Goal: Find specific page/section: Find specific page/section

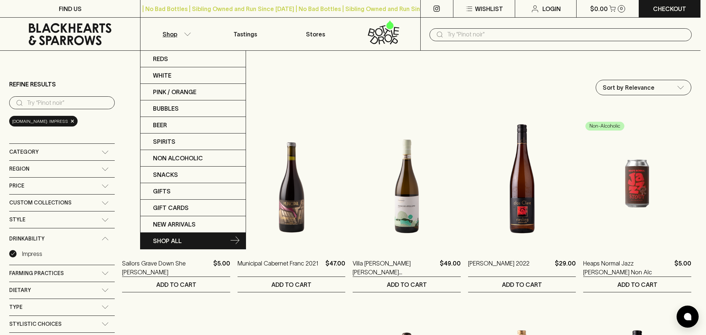
click at [184, 235] on link "SHOP ALL" at bounding box center [192, 241] width 105 height 16
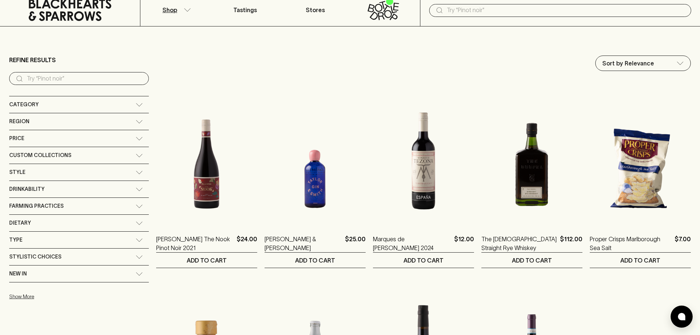
scroll to position [37, 0]
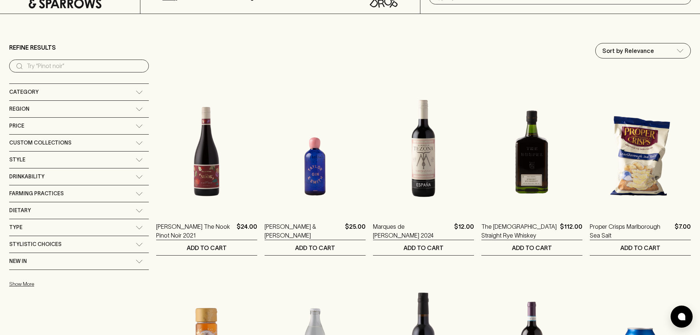
click at [86, 87] on div "Category" at bounding box center [79, 92] width 140 height 17
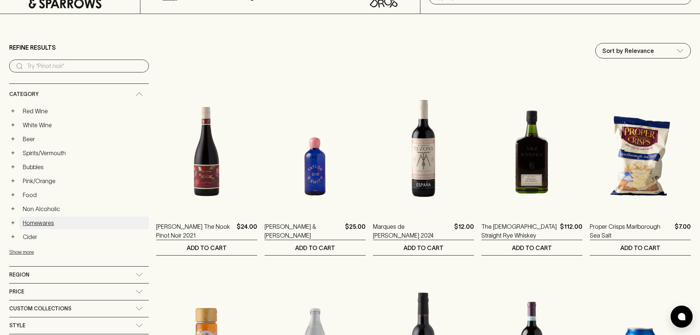
click at [36, 220] on link "Homewares" at bounding box center [83, 223] width 129 height 12
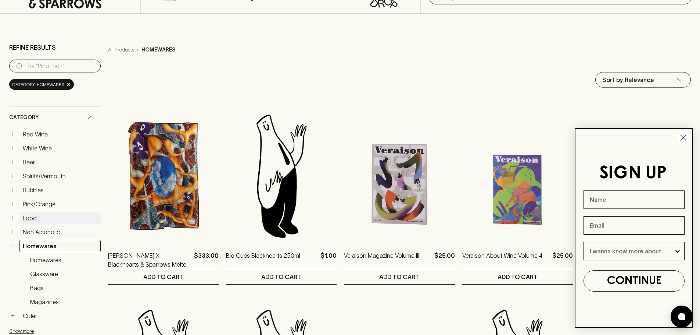
scroll to position [74, 0]
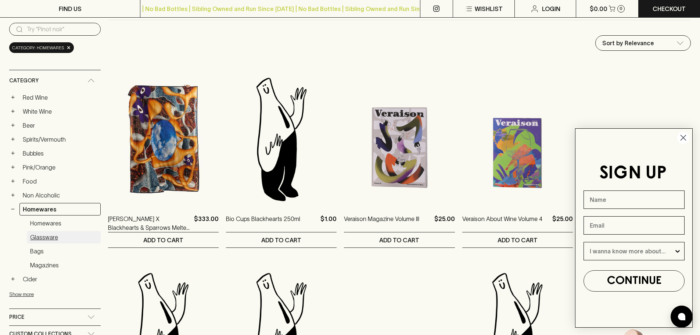
click at [52, 236] on link "Glassware" at bounding box center [64, 237] width 74 height 12
